Goal: Information Seeking & Learning: Learn about a topic

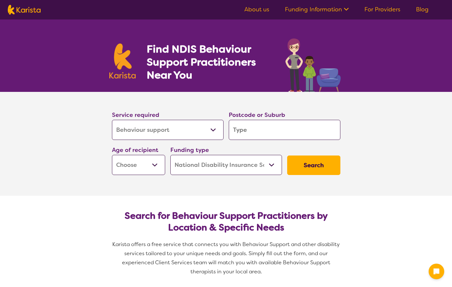
select select "Behaviour support"
select select "NDIS"
select select "Behaviour support"
select select "NDIS"
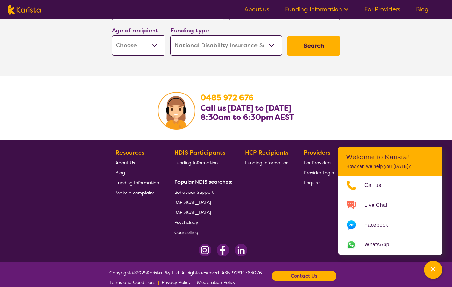
scroll to position [1059, 0]
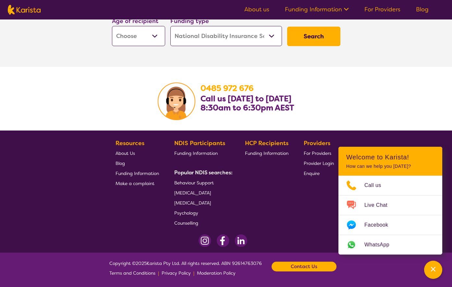
click at [279, 198] on div "HCP Recipients Funding Information" at bounding box center [268, 183] width 46 height 90
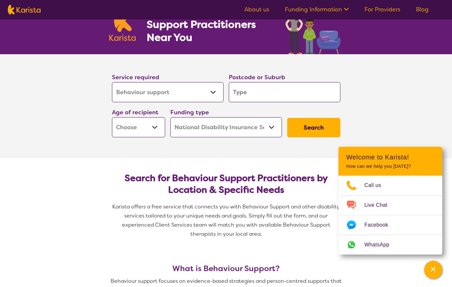
scroll to position [36, 0]
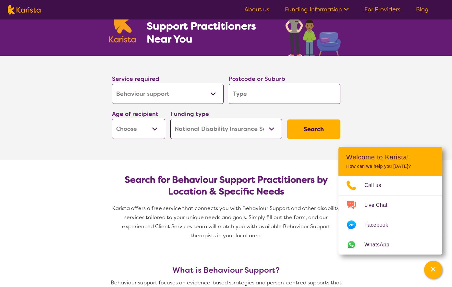
click at [260, 9] on link "About us" at bounding box center [256, 10] width 25 height 8
